Goal: Information Seeking & Learning: Find specific fact

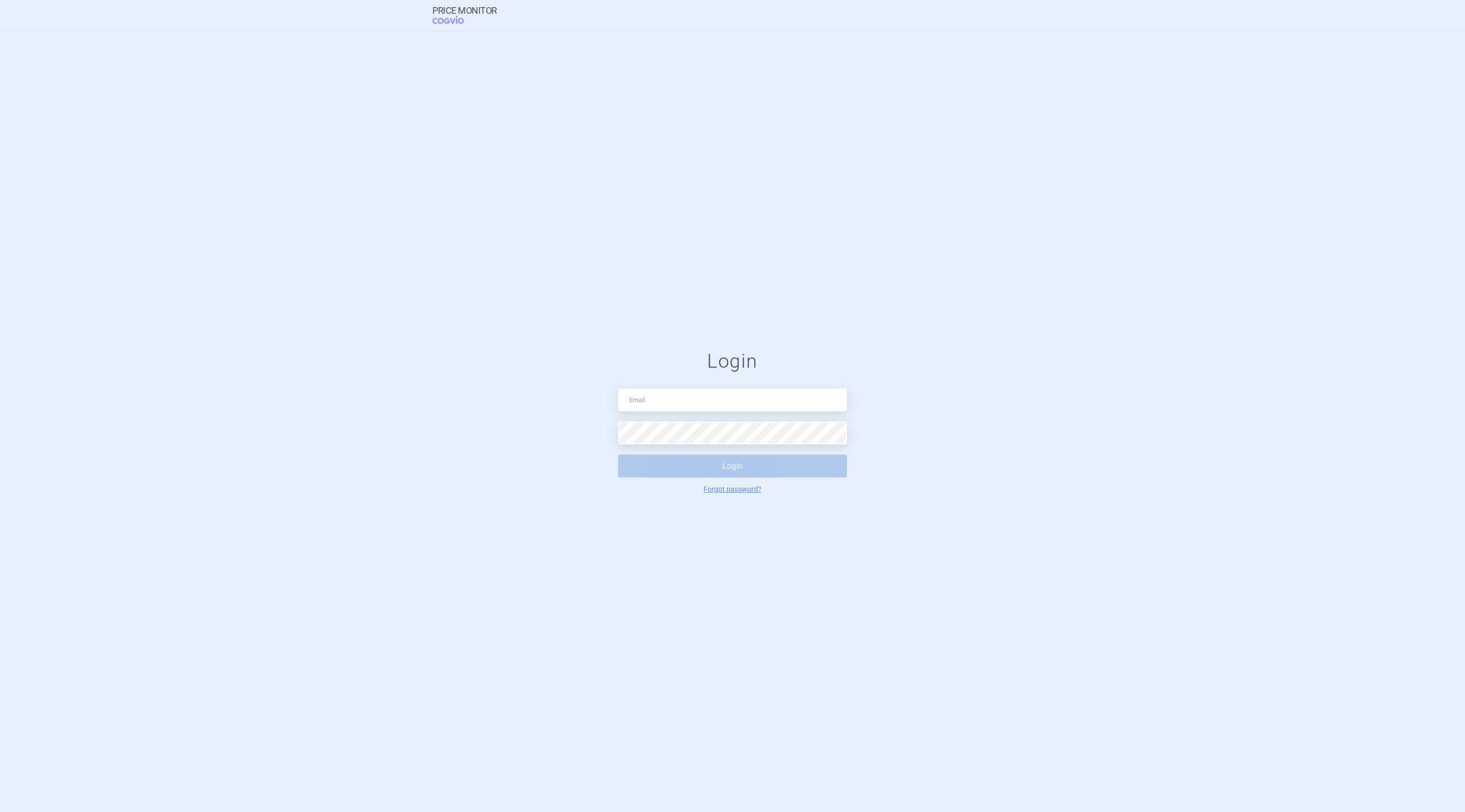
click at [689, 402] on input "text" at bounding box center [732, 400] width 229 height 23
type input "[EMAIL_ADDRESS][DOMAIN_NAME]"
click at [618, 455] on button "Login" at bounding box center [732, 466] width 229 height 23
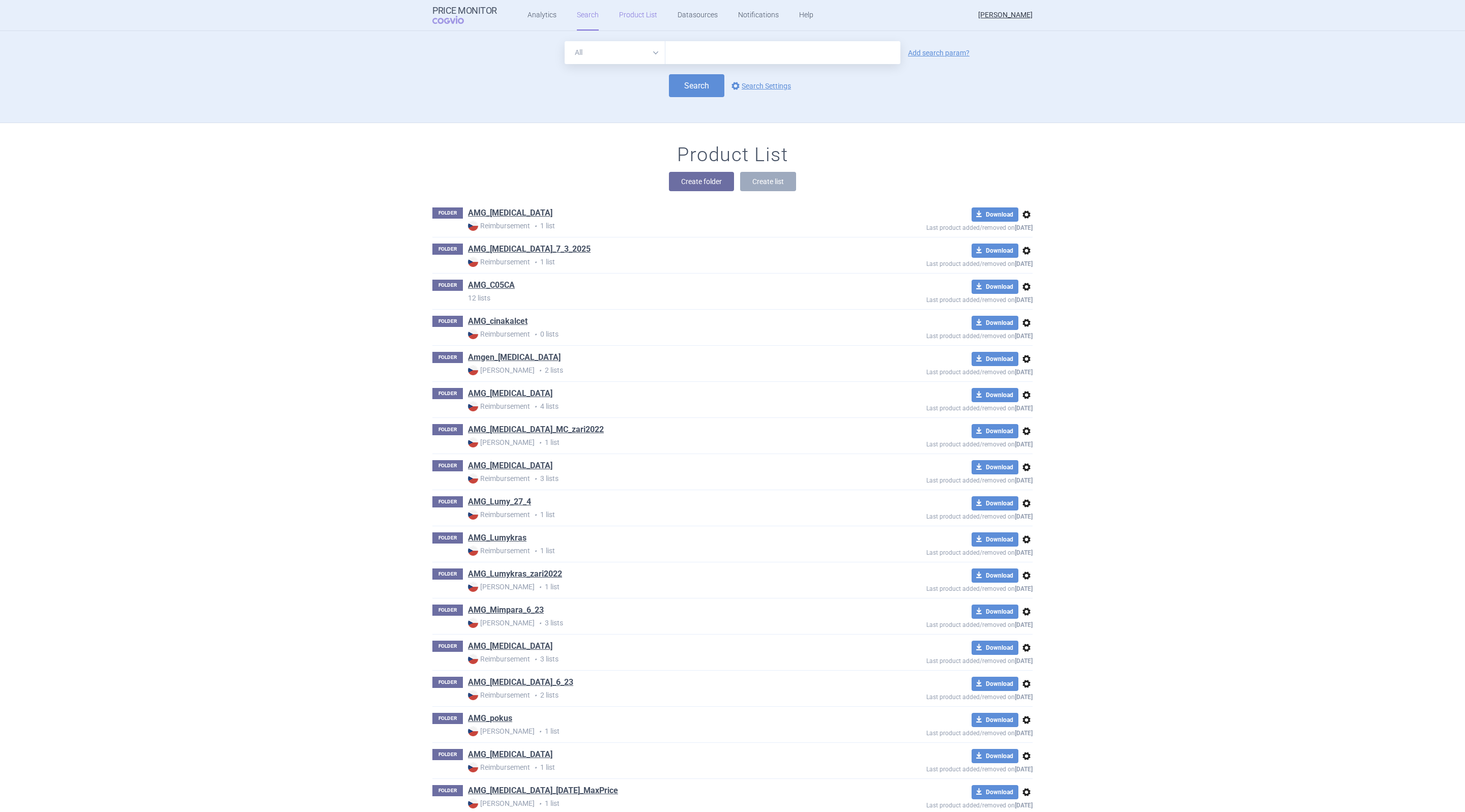
click at [628, 11] on link "Product List" at bounding box center [638, 15] width 38 height 31
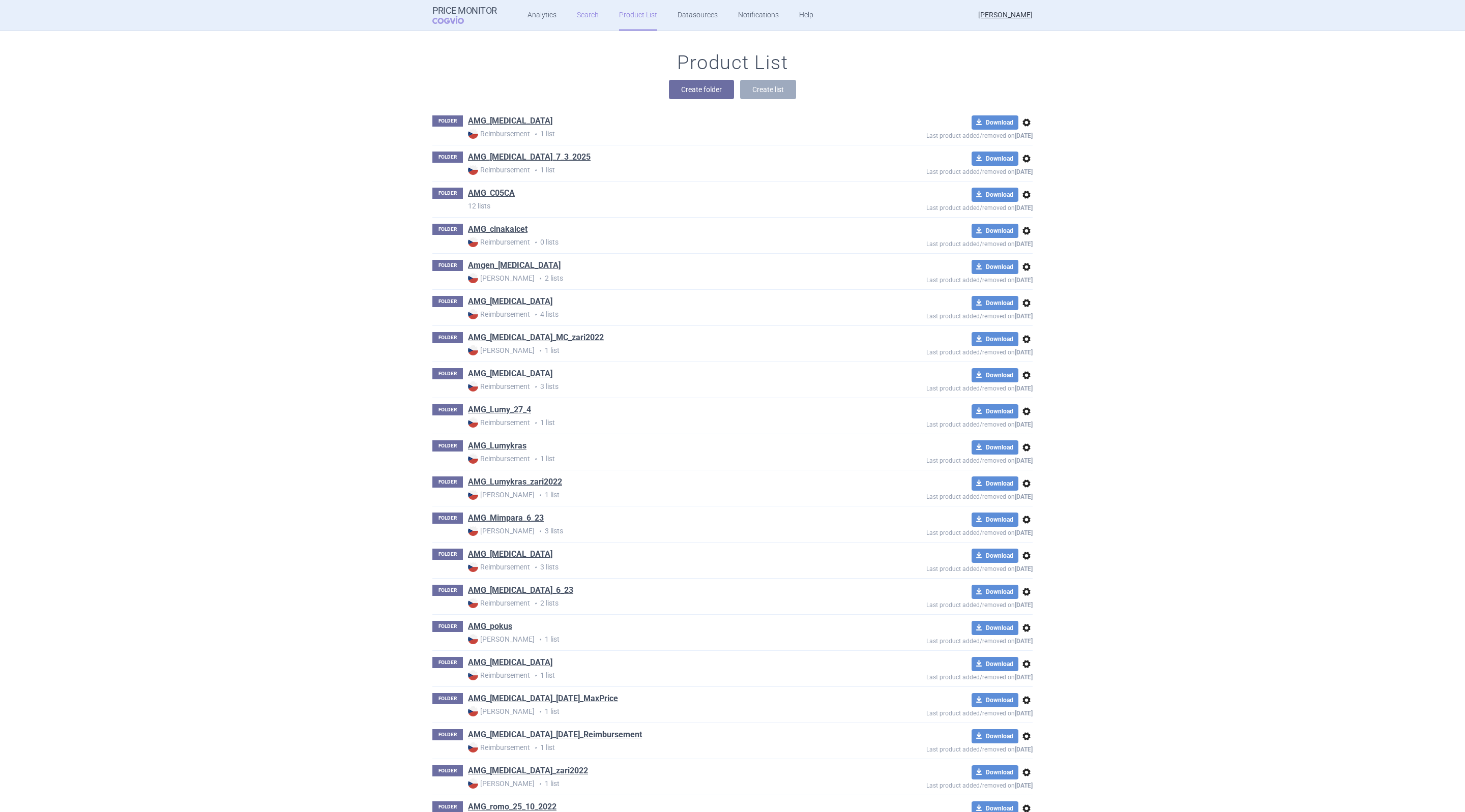
click at [577, 12] on link "Search" at bounding box center [587, 15] width 22 height 31
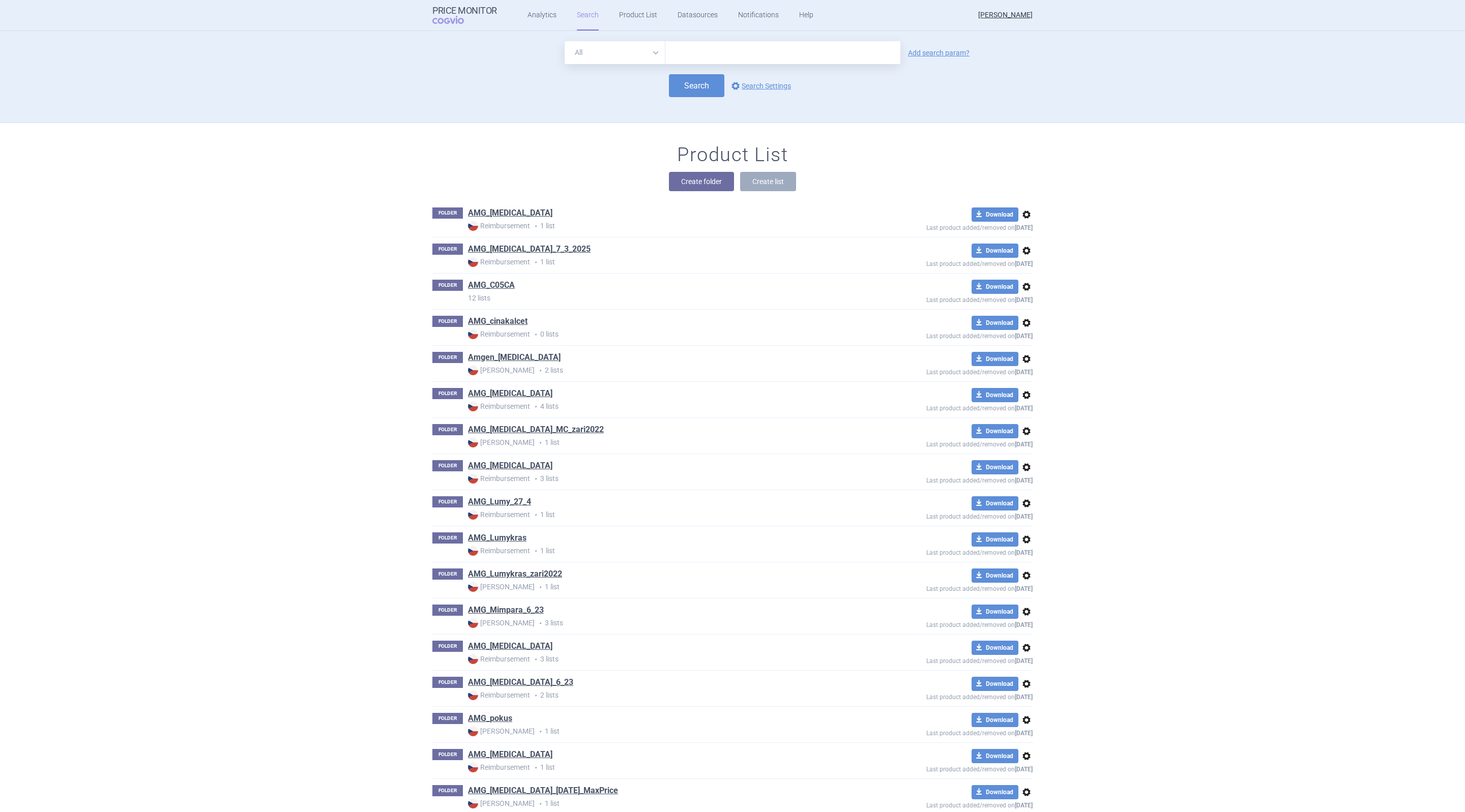
click at [711, 46] on input "text" at bounding box center [783, 52] width 235 height 23
type input "[MEDICAL_DATA]"
click button "Search" at bounding box center [696, 86] width 55 height 23
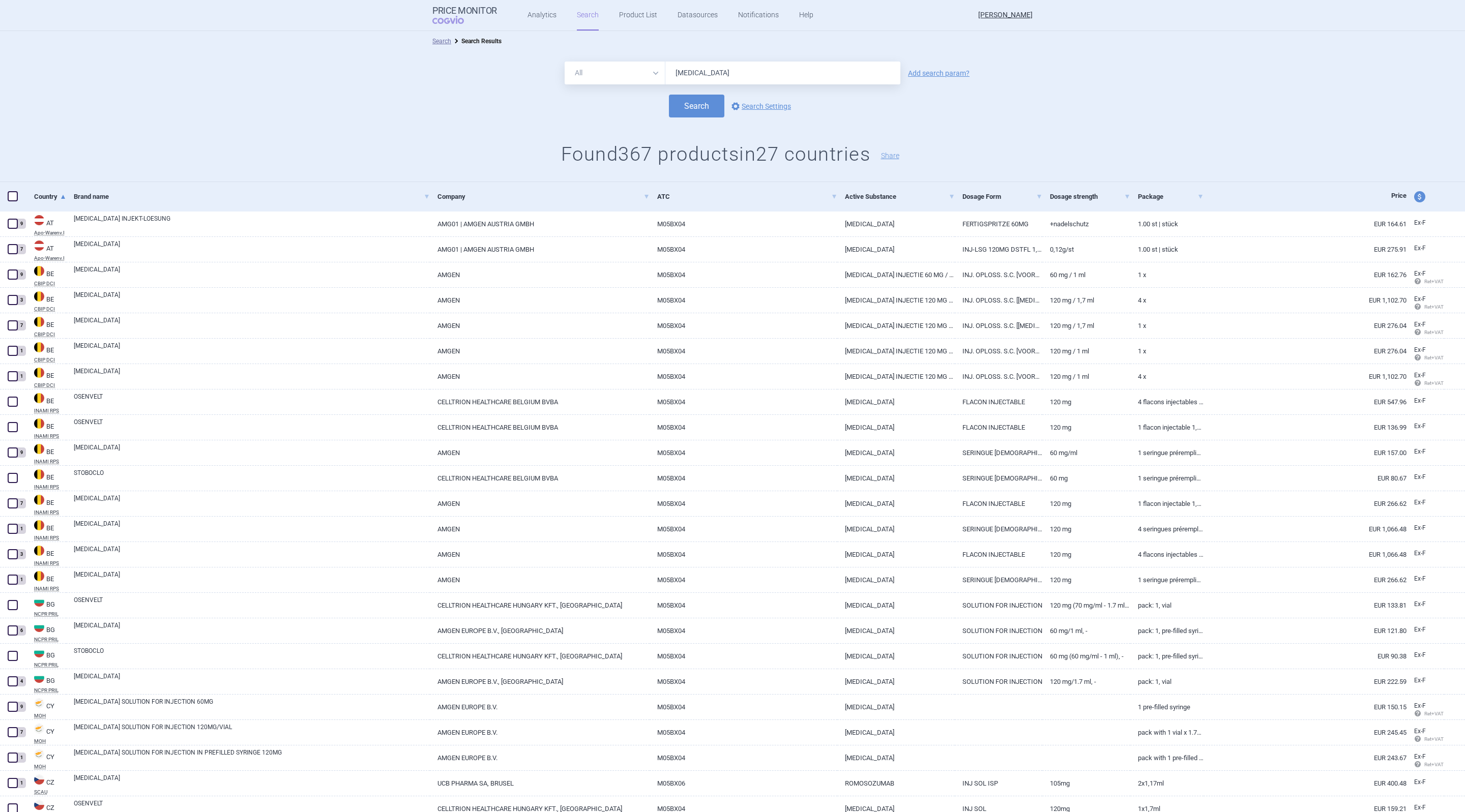
click at [1391, 193] on span "Price" at bounding box center [1398, 195] width 15 height 7
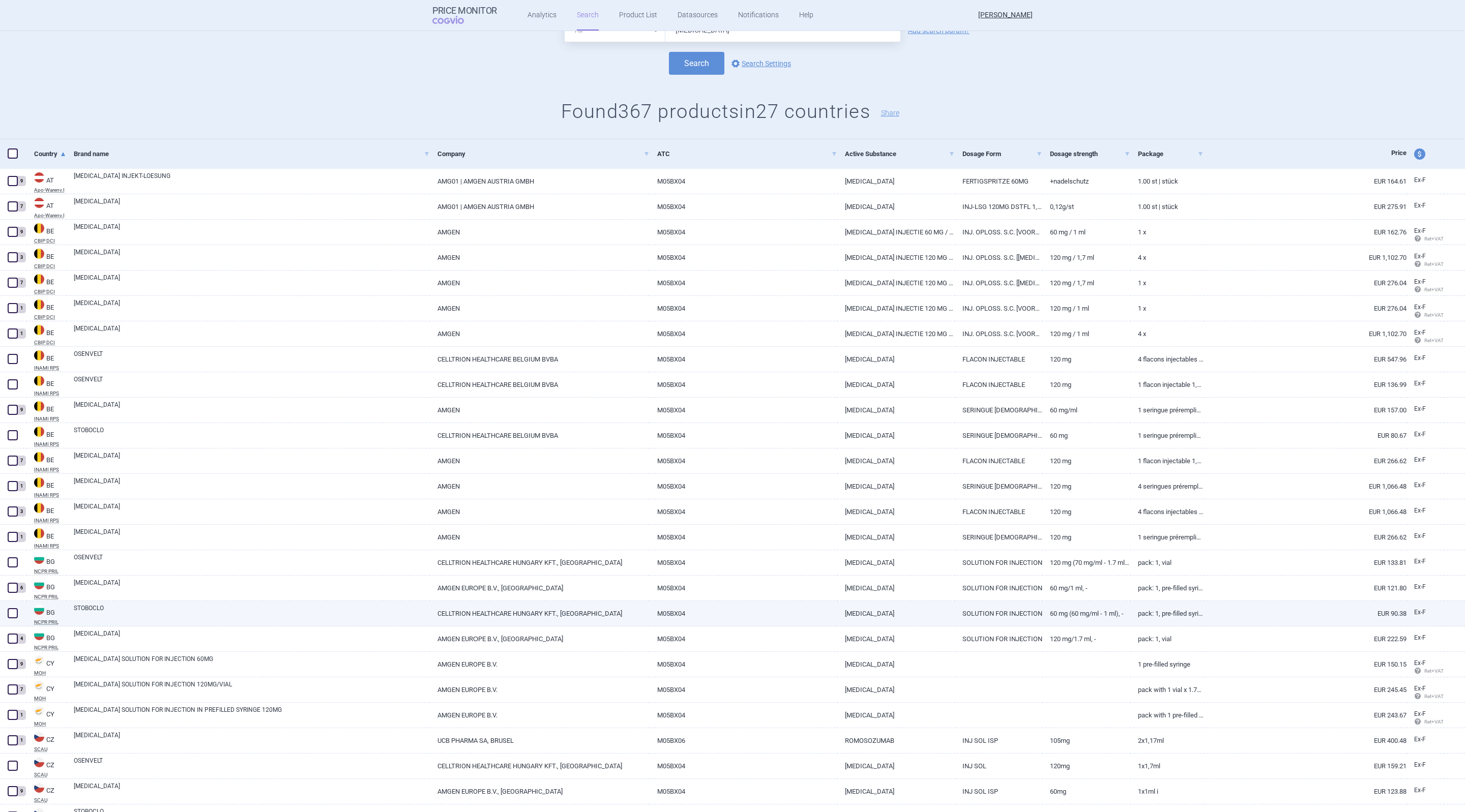
scroll to position [42, 0]
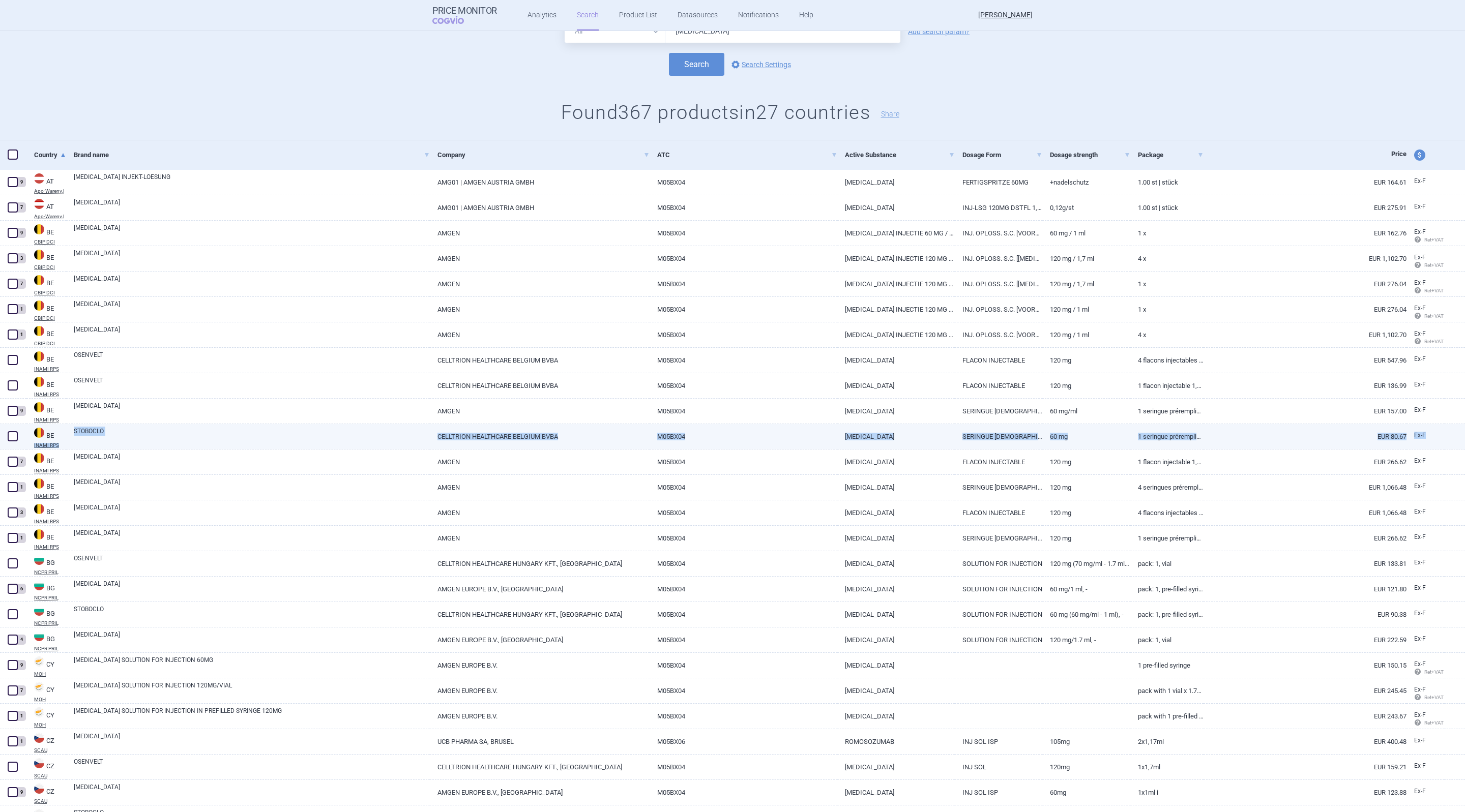
drag, startPoint x: 1434, startPoint y: 437, endPoint x: 65, endPoint y: 432, distance: 1369.0
click at [65, 432] on div "BE INAMI RPS STOBOCLO CELLTRION HEALTHCARE BELGIUM BVBA M05BX04 [MEDICAL_DATA] …" at bounding box center [732, 437] width 1465 height 26
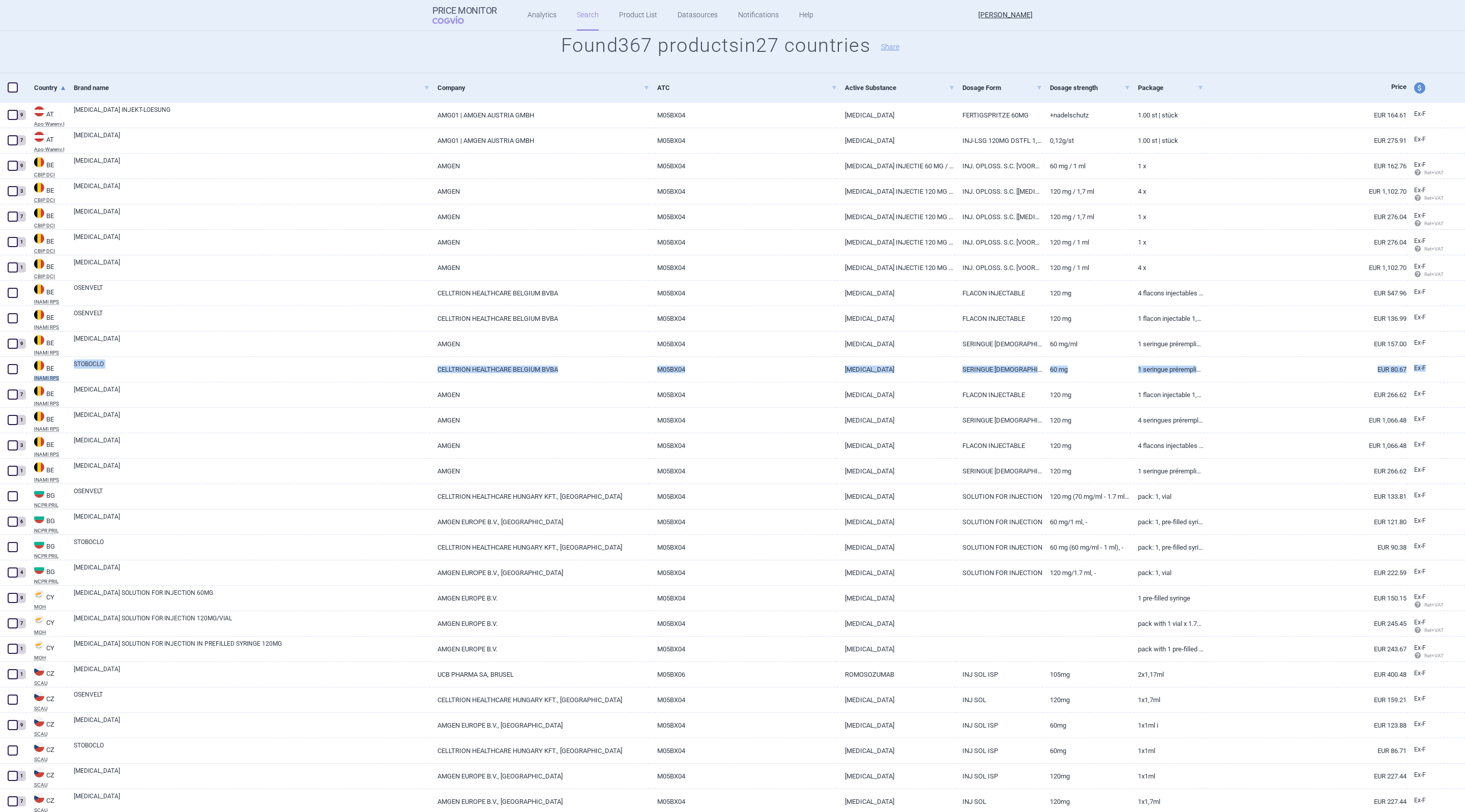
scroll to position [143, 0]
